Goal: Task Accomplishment & Management: Manage account settings

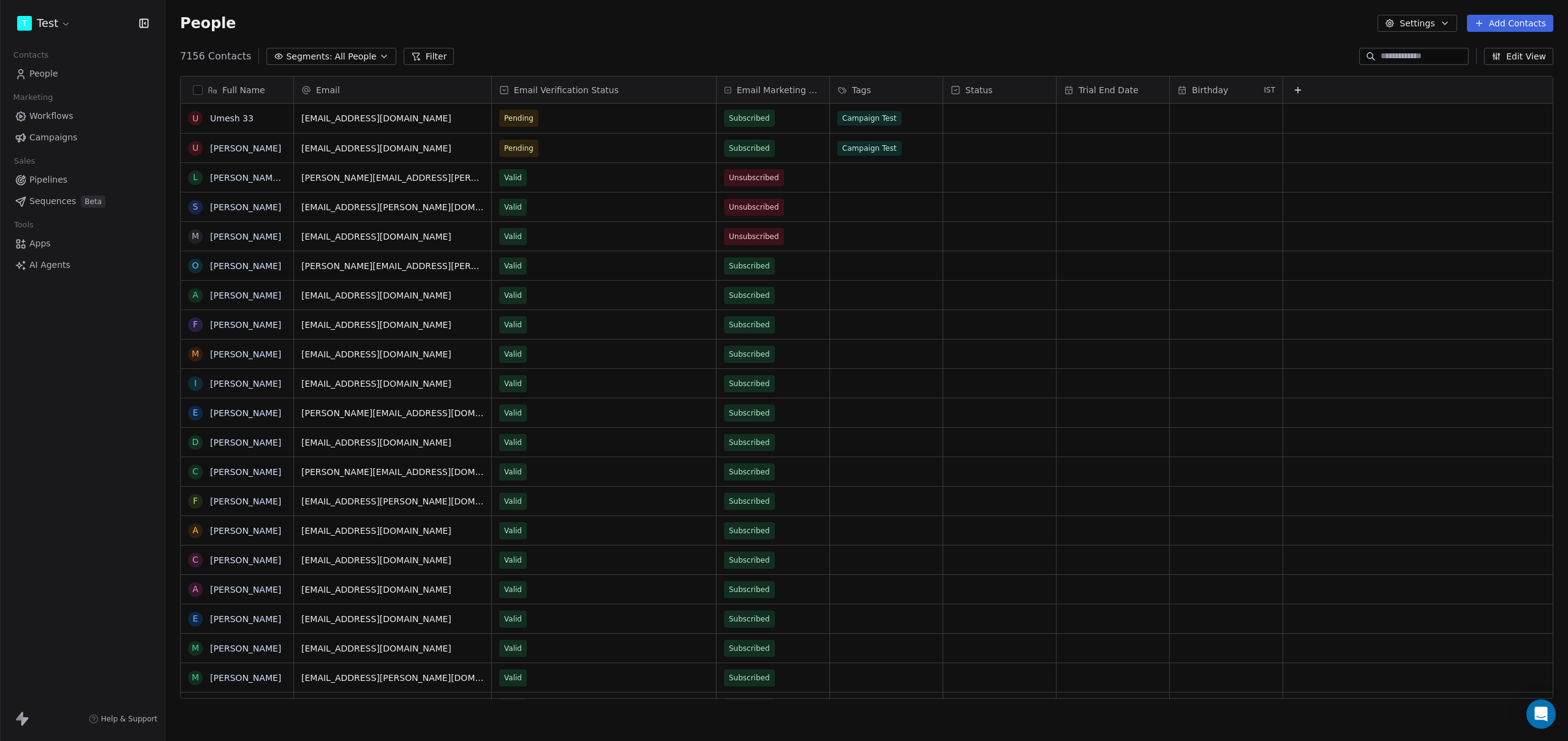
scroll to position [642, 1394]
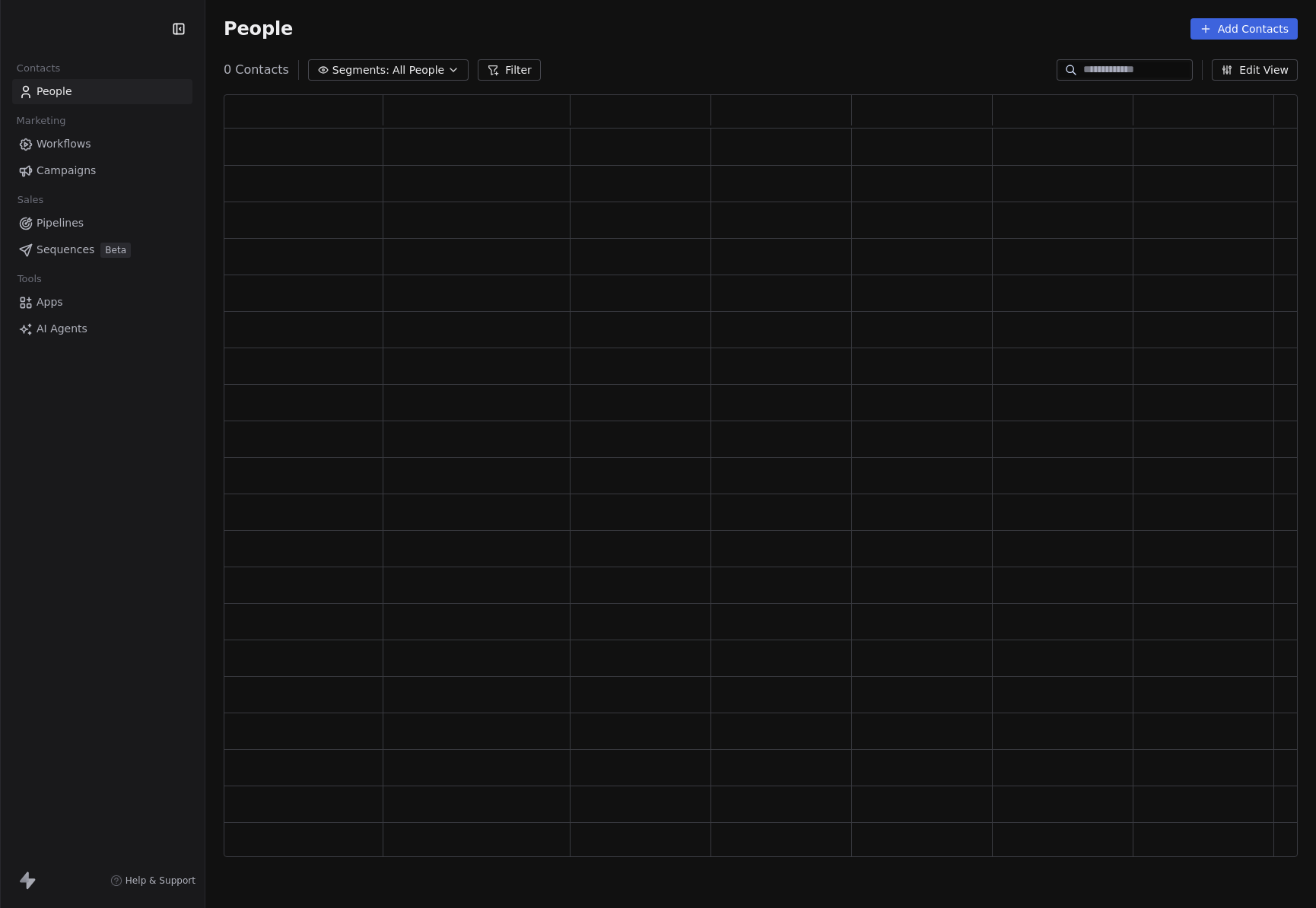
scroll to position [751, 1063]
click at [101, 27] on html "A Default Business Contacts People Marketing Workflows Campaigns Sales Pipeline…" at bounding box center [658, 454] width 1316 height 908
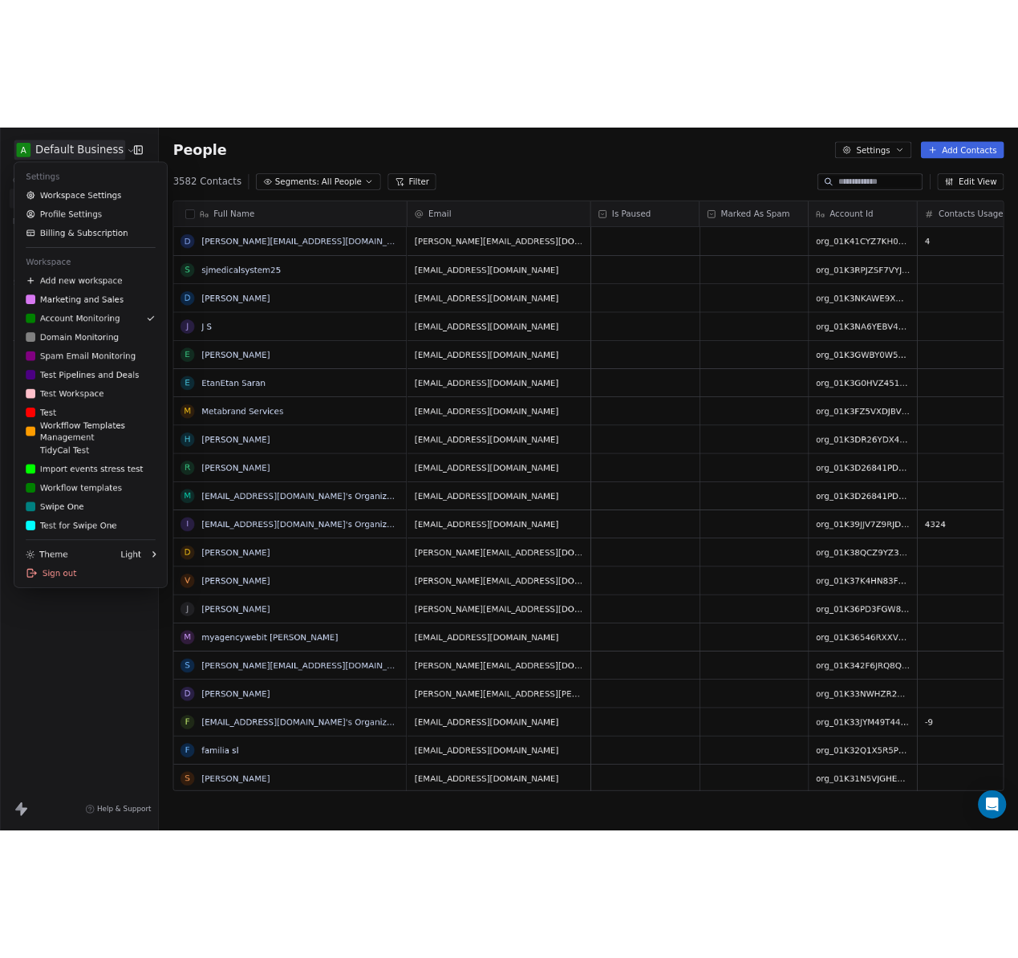
scroll to position [831, 1159]
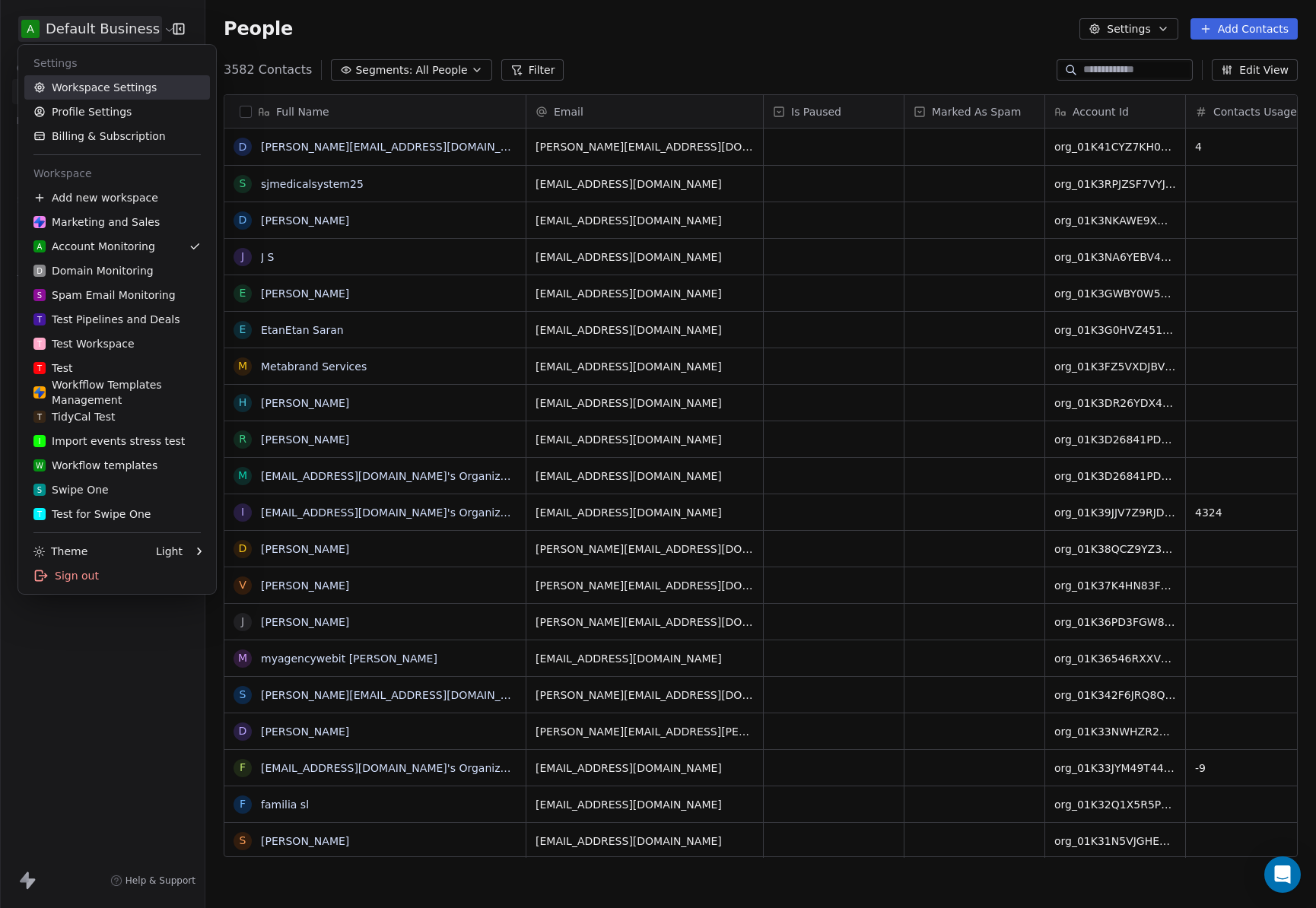
click at [68, 81] on link "Workspace Settings" at bounding box center [118, 87] width 186 height 25
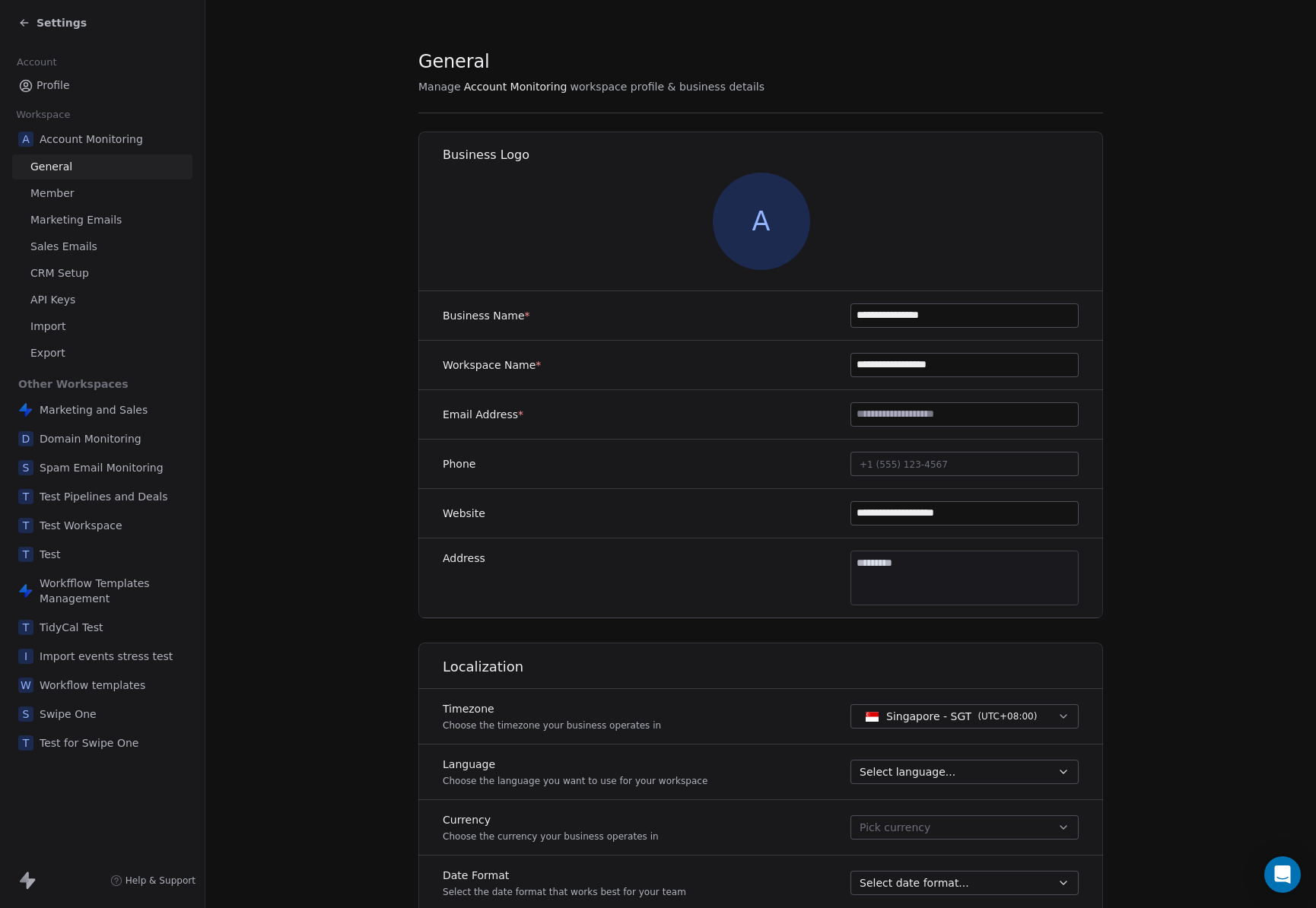
click at [81, 222] on span "Marketing Emails" at bounding box center [76, 220] width 91 height 16
